Goal: Task Accomplishment & Management: Complete application form

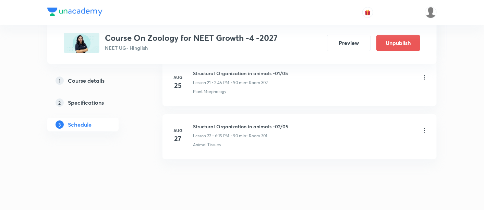
scroll to position [1483, 0]
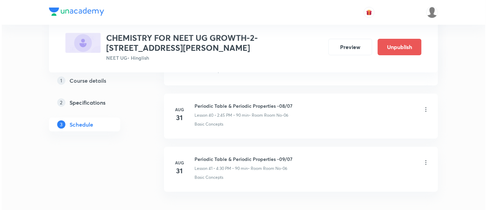
scroll to position [2479, 0]
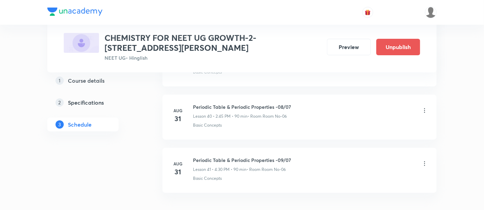
click at [424, 107] on icon at bounding box center [424, 110] width 7 height 7
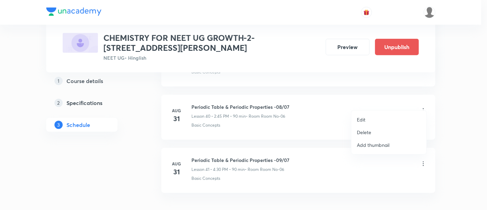
click at [364, 120] on p "Edit" at bounding box center [361, 119] width 9 height 7
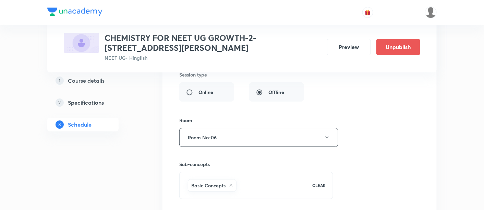
scroll to position [2332, 0]
click at [325, 135] on icon "button" at bounding box center [326, 137] width 5 height 5
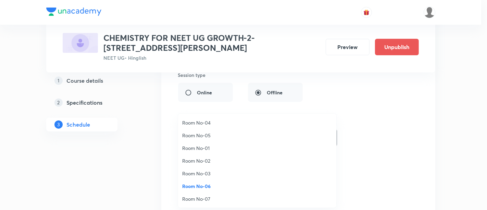
click at [208, 160] on span "Room No-02" at bounding box center [257, 160] width 150 height 7
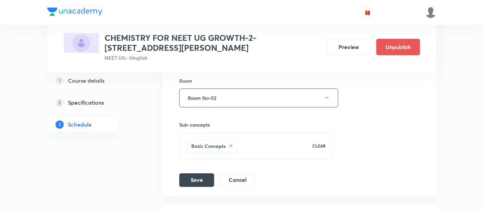
scroll to position [2375, 0]
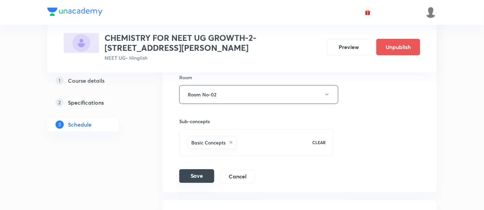
click at [198, 169] on button "Save" at bounding box center [196, 176] width 35 height 14
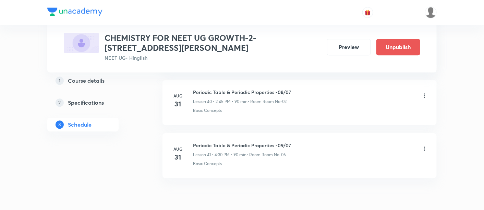
scroll to position [2176, 0]
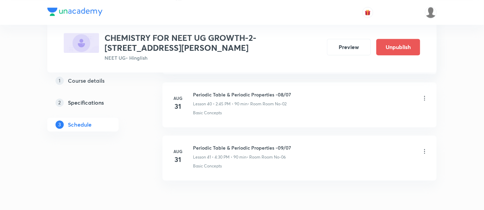
click at [425, 148] on icon at bounding box center [424, 151] width 7 height 7
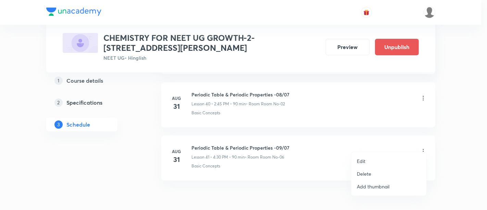
click at [363, 160] on p "Edit" at bounding box center [361, 160] width 9 height 7
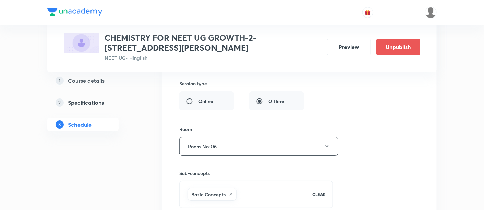
scroll to position [2376, 0]
click at [325, 143] on icon "button" at bounding box center [326, 145] width 5 height 5
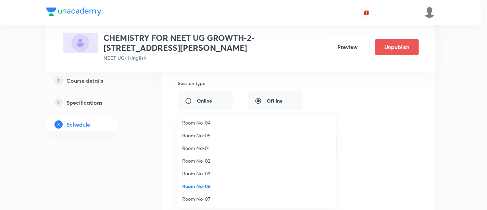
click at [202, 159] on span "Room No-02" at bounding box center [257, 160] width 150 height 7
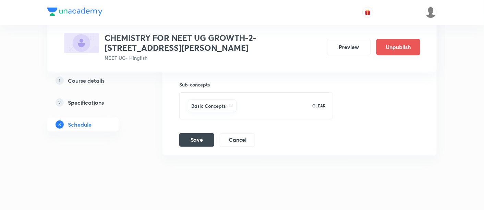
scroll to position [2465, 0]
click at [198, 132] on button "Save" at bounding box center [196, 139] width 35 height 14
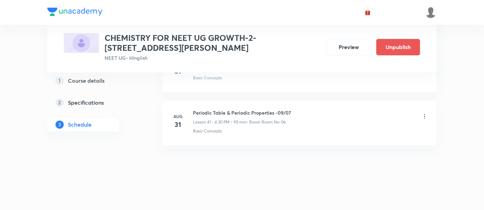
scroll to position [2203, 0]
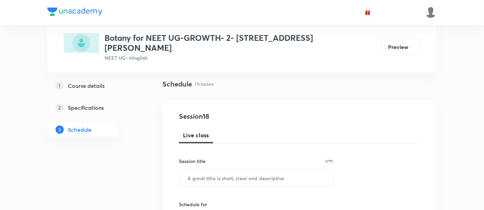
scroll to position [66, 0]
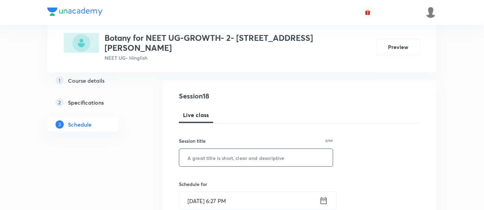
click at [251, 150] on input "text" at bounding box center [256, 157] width 154 height 17
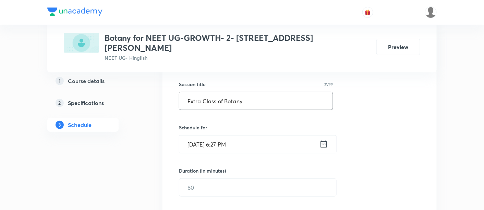
scroll to position [127, 0]
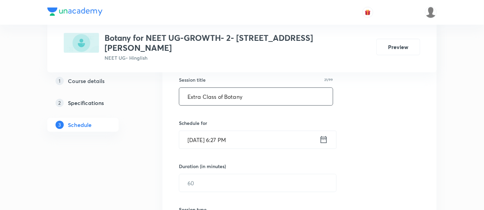
type input "Extra Class of Botany"
click at [325, 135] on icon at bounding box center [323, 140] width 9 height 10
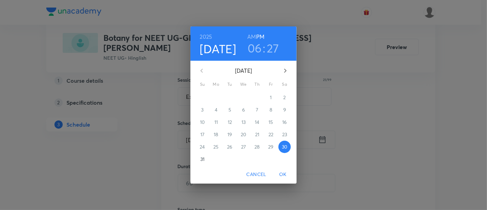
click at [202, 160] on p "31" at bounding box center [202, 159] width 4 height 7
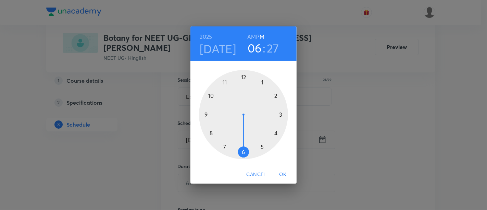
click at [261, 81] on div at bounding box center [243, 114] width 89 height 89
click at [243, 75] on div at bounding box center [243, 114] width 89 height 89
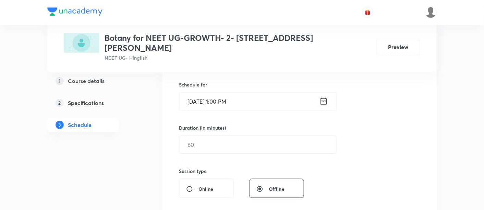
scroll to position [172, 0]
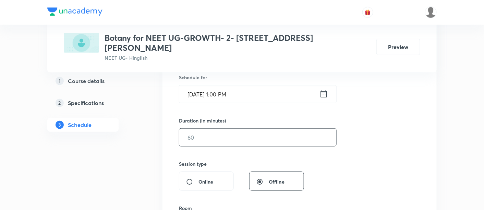
click at [276, 129] on input "text" at bounding box center [257, 137] width 157 height 17
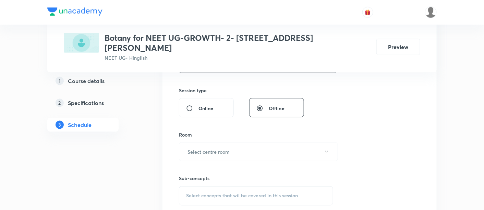
scroll to position [248, 0]
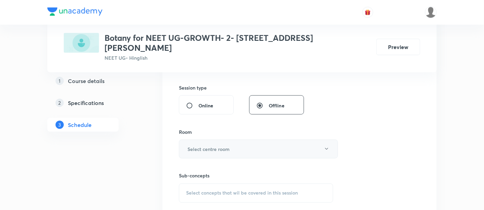
type input "90"
click at [259, 143] on button "Select centre room" at bounding box center [258, 148] width 159 height 19
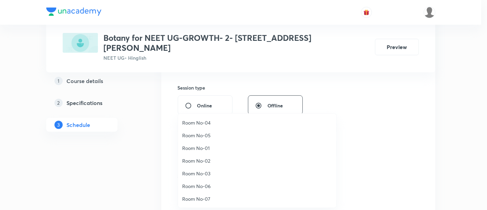
click at [208, 123] on span "Room No-04" at bounding box center [257, 122] width 150 height 7
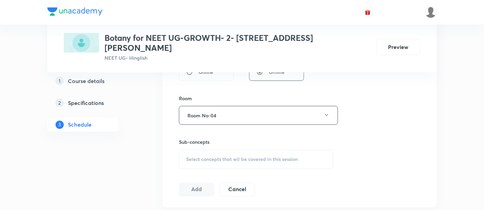
scroll to position [285, 0]
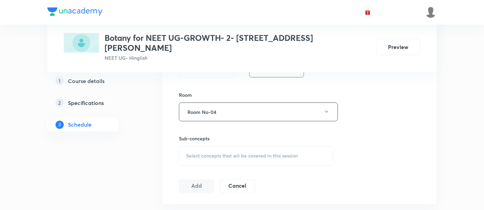
click at [252, 153] on span "Select concepts that wil be covered in this session" at bounding box center [242, 155] width 112 height 5
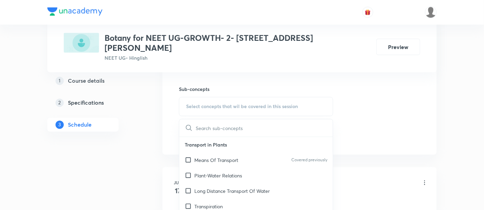
scroll to position [339, 0]
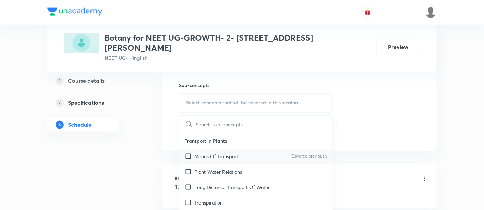
click at [235, 153] on p "Means Of Transport" at bounding box center [216, 156] width 44 height 7
checkbox input "true"
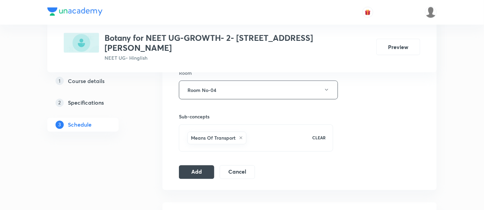
scroll to position [318, 0]
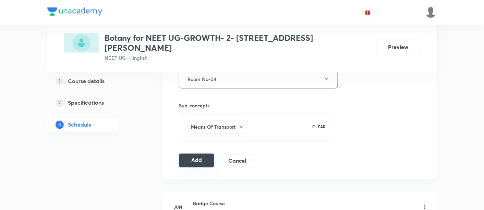
click at [207, 154] on button "Add" at bounding box center [196, 161] width 35 height 14
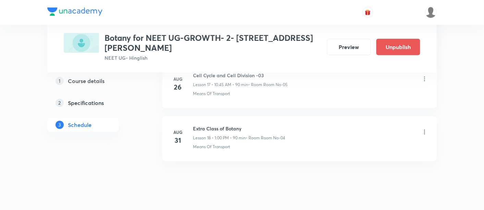
scroll to position [985, 0]
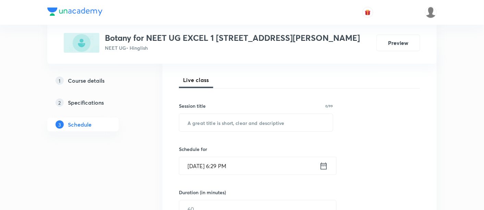
scroll to position [95, 0]
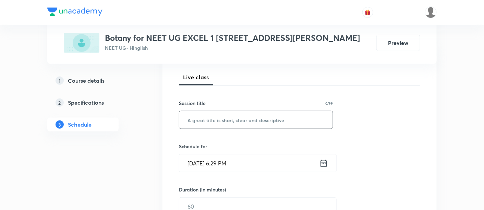
click at [229, 120] on input "text" at bounding box center [256, 119] width 154 height 17
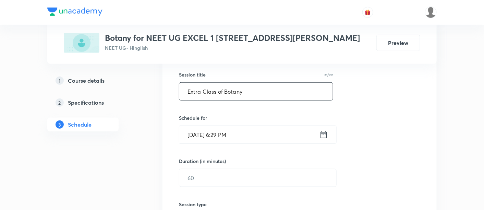
scroll to position [124, 0]
type input "Extra Class of Botany"
click at [324, 131] on icon at bounding box center [323, 134] width 9 height 10
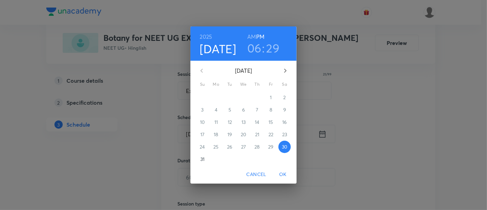
click at [203, 159] on p "31" at bounding box center [202, 159] width 4 height 7
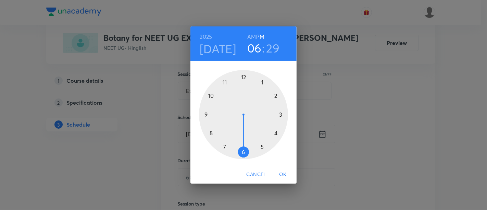
click at [254, 36] on h6 "AM" at bounding box center [251, 37] width 9 height 10
click at [225, 83] on div at bounding box center [243, 114] width 89 height 89
click at [245, 78] on div at bounding box center [243, 114] width 89 height 89
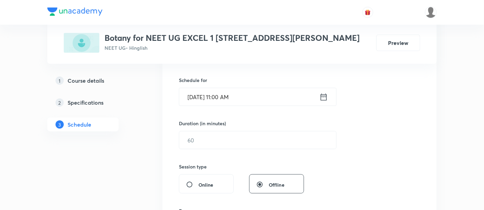
scroll to position [162, 0]
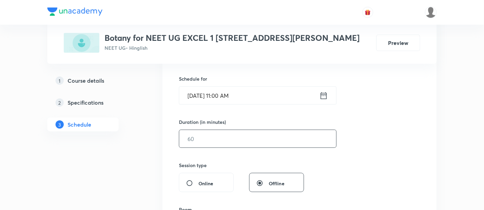
click at [277, 137] on input "text" at bounding box center [257, 138] width 157 height 17
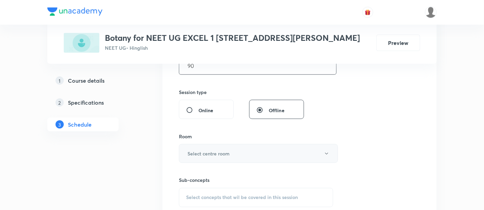
scroll to position [236, 0]
type input "90"
click at [231, 152] on button "Select centre room" at bounding box center [258, 153] width 159 height 19
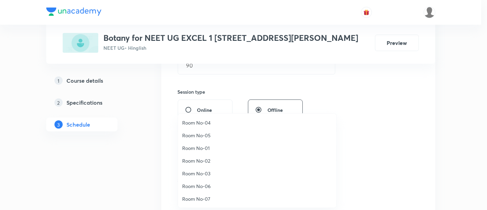
click at [209, 125] on span "Room No-04" at bounding box center [257, 122] width 150 height 7
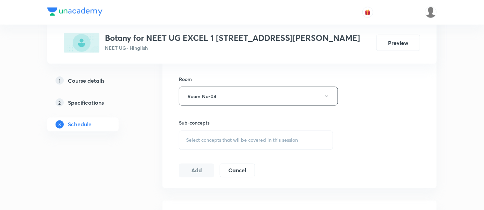
scroll to position [295, 0]
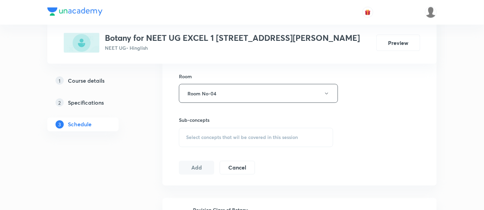
click at [244, 135] on span "Select concepts that wil be covered in this session" at bounding box center [242, 137] width 112 height 5
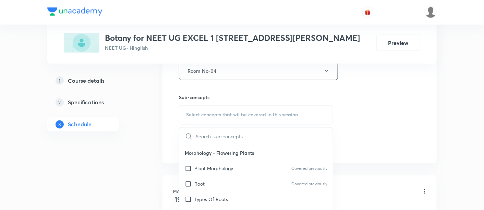
scroll to position [320, 0]
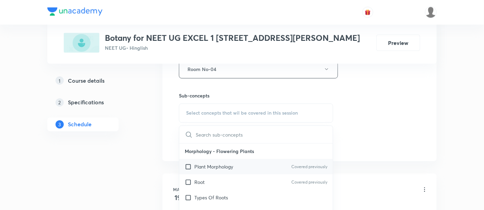
click at [221, 167] on p "Plant Morphology" at bounding box center [213, 166] width 39 height 7
checkbox input "true"
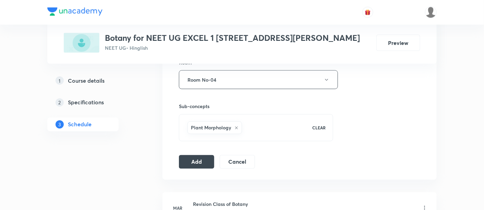
scroll to position [311, 0]
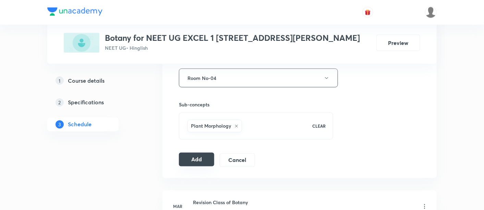
click at [202, 157] on button "Add" at bounding box center [196, 159] width 35 height 14
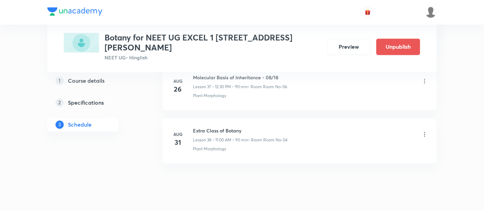
scroll to position [2036, 0]
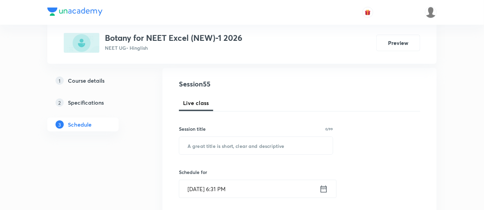
scroll to position [101, 0]
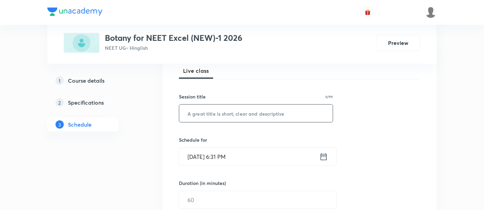
click at [219, 111] on input "text" at bounding box center [256, 113] width 154 height 17
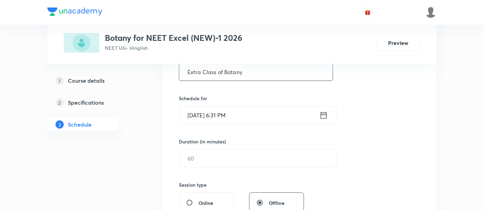
scroll to position [145, 0]
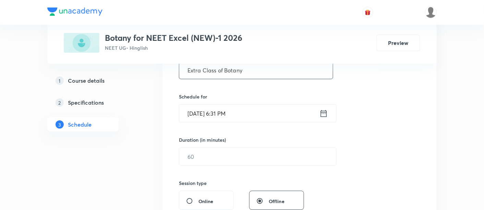
type input "Extra Class of Botany"
click at [326, 112] on icon at bounding box center [323, 114] width 9 height 10
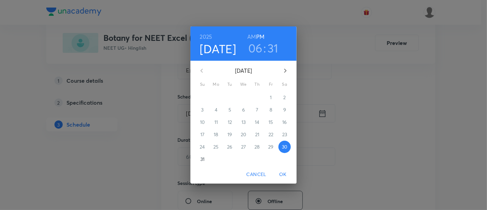
click at [201, 158] on p "31" at bounding box center [202, 159] width 4 height 7
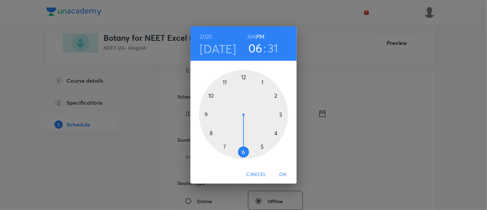
click at [283, 115] on div at bounding box center [243, 114] width 89 height 89
click at [244, 152] on div at bounding box center [243, 114] width 89 height 89
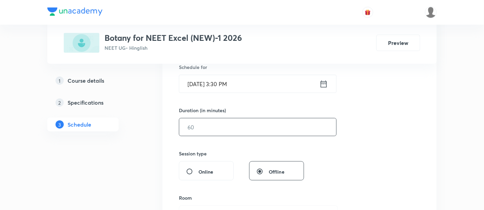
scroll to position [176, 0]
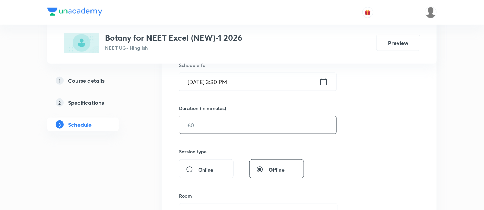
click at [252, 127] on input "text" at bounding box center [257, 124] width 157 height 17
type input "1"
type input "0"
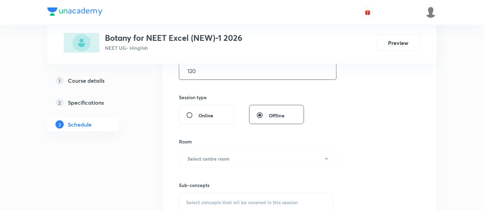
scroll to position [233, 0]
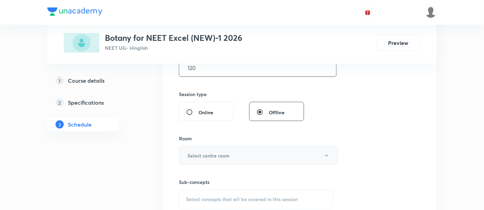
type input "120"
click at [266, 153] on button "Select centre room" at bounding box center [258, 155] width 159 height 19
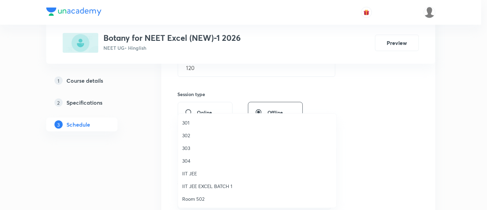
click at [181, 137] on li "302" at bounding box center [257, 135] width 158 height 13
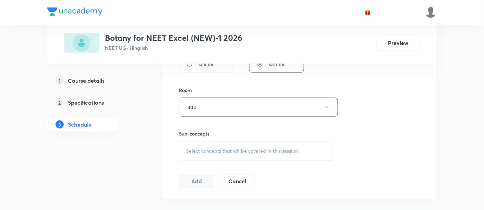
scroll to position [287, 0]
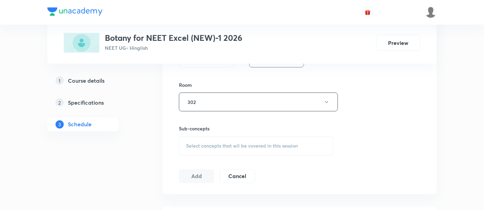
click at [261, 143] on span "Select concepts that wil be covered in this session" at bounding box center [242, 145] width 112 height 5
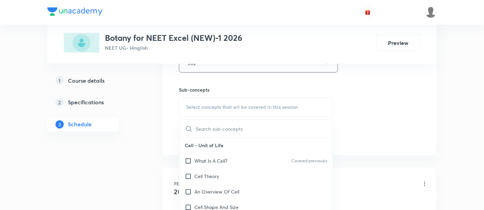
scroll to position [331, 0]
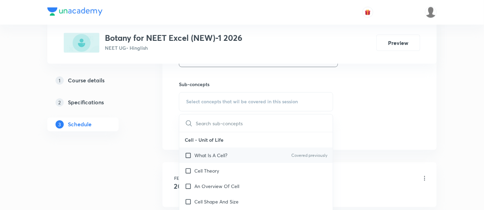
click at [227, 154] on p "What Is A Cell?" at bounding box center [210, 155] width 33 height 7
checkbox input "true"
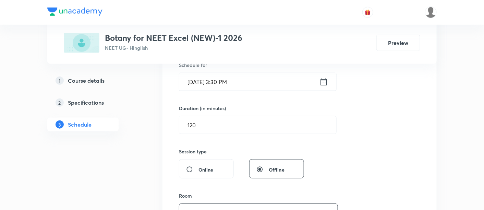
scroll to position [198, 0]
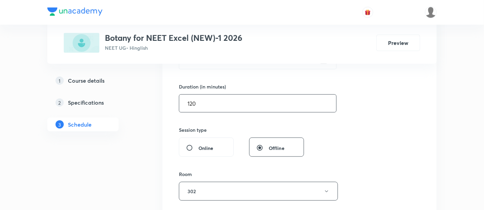
click at [264, 101] on input "120" at bounding box center [257, 103] width 157 height 17
type input "1"
type input "0"
type input "120"
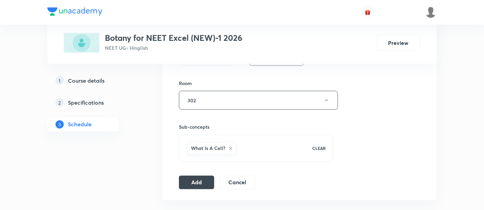
scroll to position [293, 0]
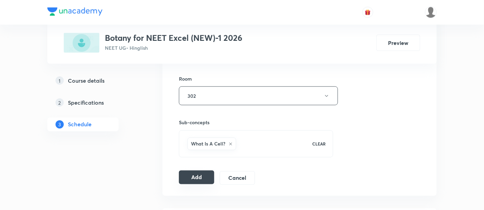
click at [196, 176] on button "Add" at bounding box center [196, 177] width 35 height 14
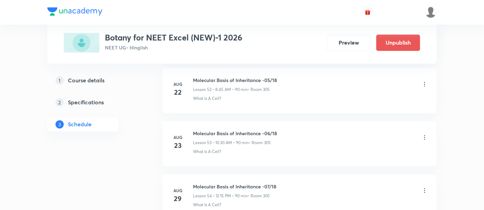
scroll to position [2935, 0]
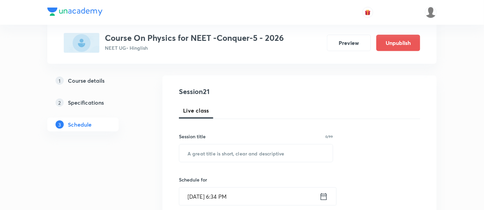
scroll to position [66, 0]
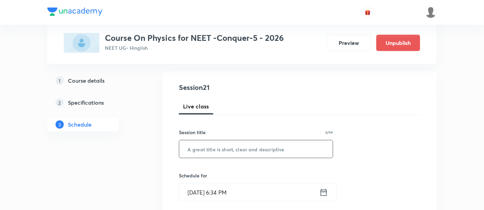
click at [223, 150] on input "text" at bounding box center [256, 148] width 154 height 17
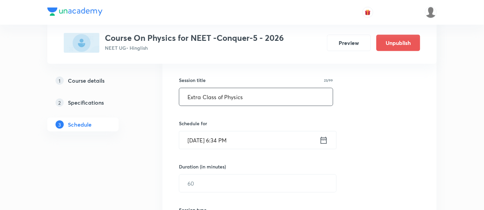
scroll to position [125, 0]
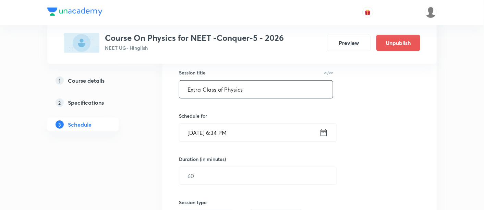
type input "Extra Class of Physics"
click at [327, 131] on icon at bounding box center [324, 132] width 6 height 7
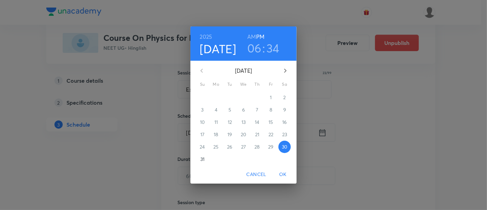
click at [200, 158] on p "31" at bounding box center [202, 159] width 4 height 7
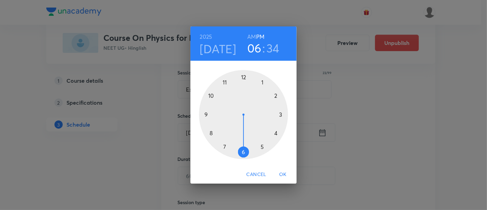
click at [263, 146] on div at bounding box center [243, 114] width 89 height 89
click at [281, 114] on div at bounding box center [243, 114] width 89 height 89
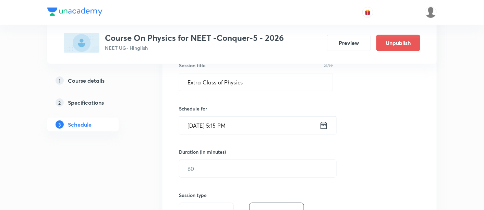
scroll to position [133, 0]
click at [258, 168] on input "text" at bounding box center [257, 167] width 157 height 17
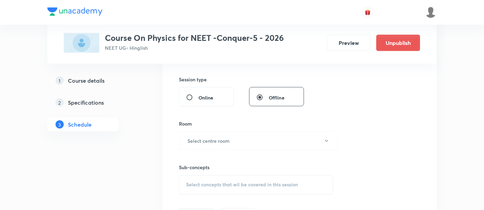
scroll to position [250, 0]
type input "90"
click at [231, 142] on button "Select centre room" at bounding box center [258, 139] width 159 height 19
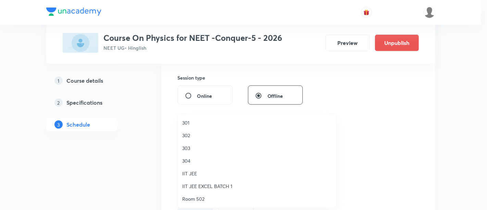
click at [189, 122] on span "301" at bounding box center [257, 122] width 150 height 7
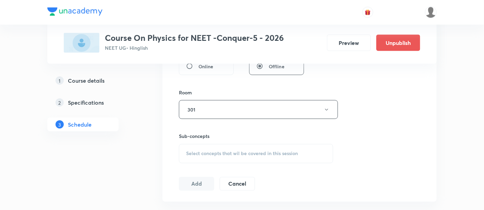
scroll to position [280, 0]
click at [259, 152] on span "Select concepts that wil be covered in this session" at bounding box center [242, 152] width 112 height 5
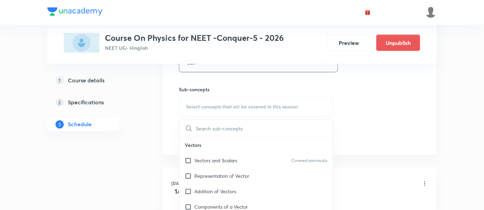
scroll to position [326, 0]
click at [231, 160] on p "Vectors and Scalars" at bounding box center [215, 160] width 43 height 7
checkbox input "true"
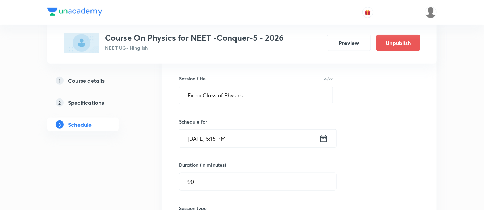
scroll to position [125, 0]
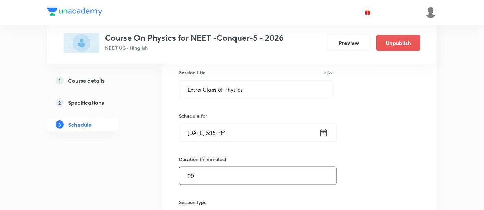
click at [213, 175] on input "90" at bounding box center [257, 175] width 157 height 17
type input "9"
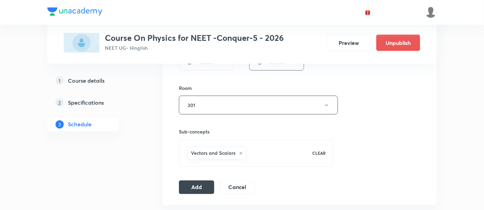
scroll to position [285, 0]
type input "150"
click at [193, 183] on button "Add" at bounding box center [196, 185] width 35 height 14
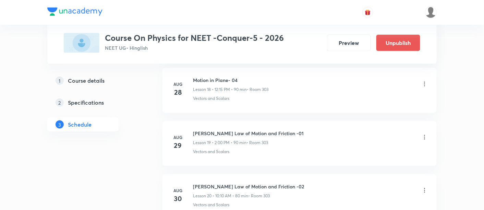
scroll to position [1136, 0]
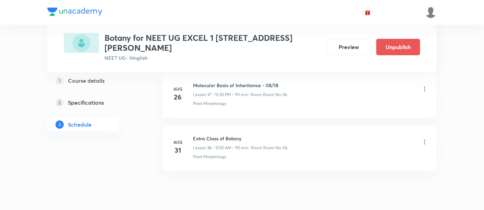
scroll to position [2349, 0]
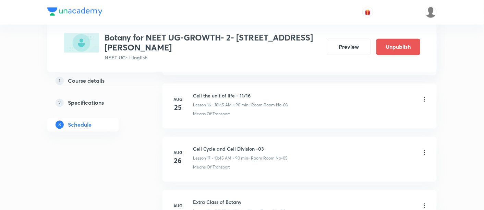
scroll to position [1299, 0]
